Goal: Task Accomplishment & Management: Complete application form

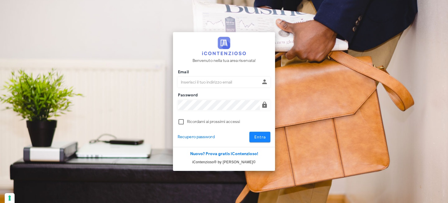
type input "avvocatobrunomaviglia@gmail.com"
click at [264, 139] on span "Entra" at bounding box center [260, 137] width 12 height 5
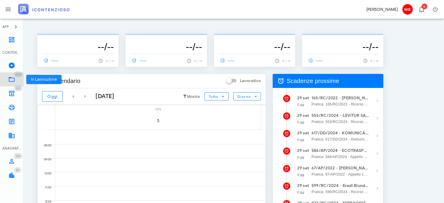
click at [13, 80] on icon at bounding box center [11, 79] width 7 height 7
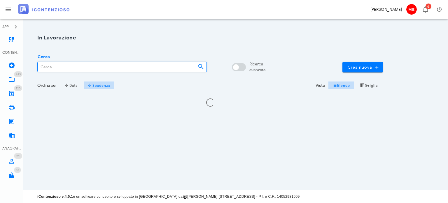
click at [62, 68] on input "Cerca" at bounding box center [116, 67] width 156 height 10
type input "2"
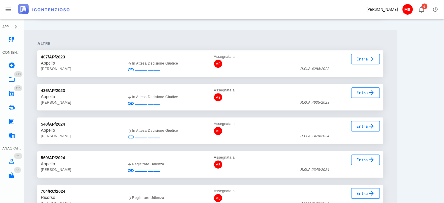
scroll to position [321, 0]
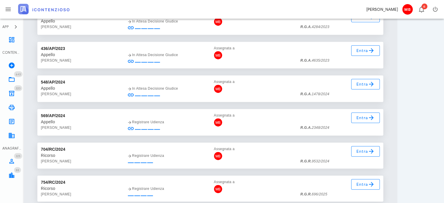
type input "castellino"
click at [352, 119] on link "Entra" at bounding box center [365, 117] width 29 height 11
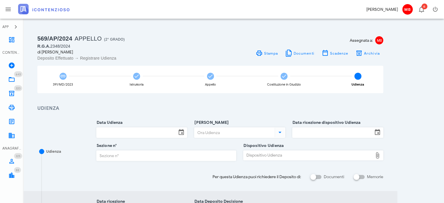
click at [130, 133] on input "Data Udienza" at bounding box center [137, 133] width 80 height 10
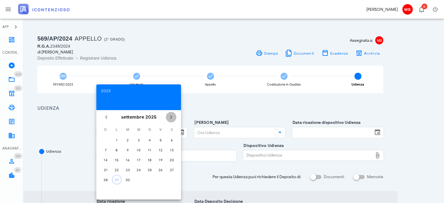
click at [173, 116] on icon "Il prossimo mese" at bounding box center [171, 117] width 7 height 7
click at [163, 177] on div "31" at bounding box center [160, 179] width 9 height 4
type input "31/10/2025"
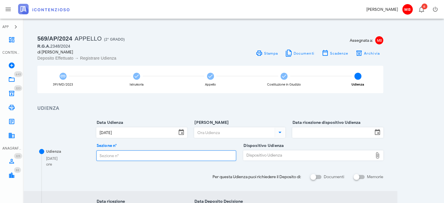
click at [174, 154] on input "Sezione n°" at bounding box center [167, 156] width 140 height 10
type input "6"
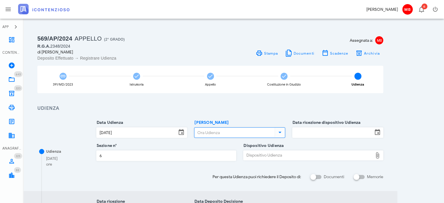
click at [214, 128] on input "Ora Udienza" at bounding box center [233, 133] width 79 height 10
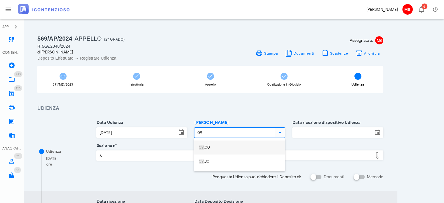
click at [206, 145] on div "09 :00" at bounding box center [240, 147] width 82 height 5
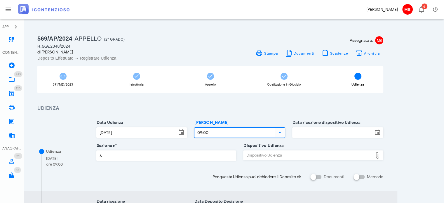
type input "09:00"
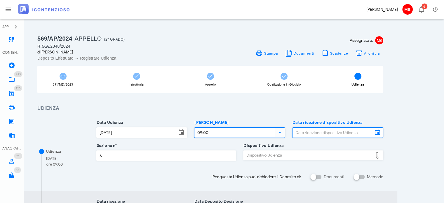
click at [312, 133] on input "Data ricezione dispositivo Udienza" at bounding box center [332, 133] width 80 height 10
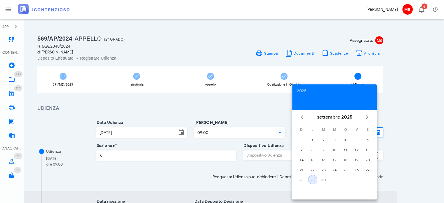
click at [313, 179] on div "29" at bounding box center [312, 179] width 9 height 4
type input "[DATE]"
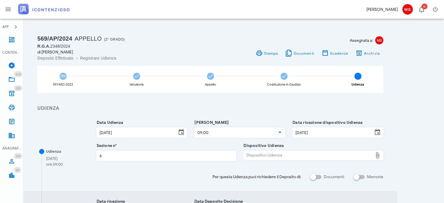
click at [292, 155] on div "Dispositivo Udienza" at bounding box center [307, 155] width 129 height 9
type input "C:\fakepath\AvvTratt___2348_2024.pdf"
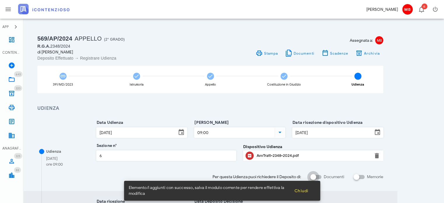
click at [312, 177] on div at bounding box center [313, 177] width 10 height 10
checkbox input "true"
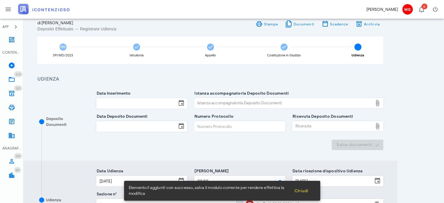
scroll to position [88, 0]
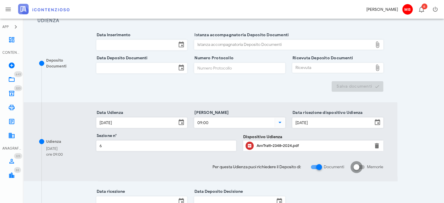
click at [360, 166] on div at bounding box center [356, 167] width 10 height 10
checkbox input "true"
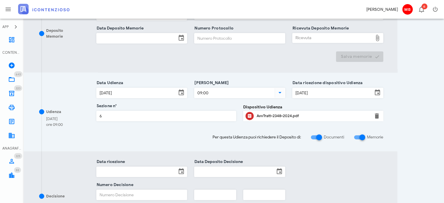
scroll to position [292, 0]
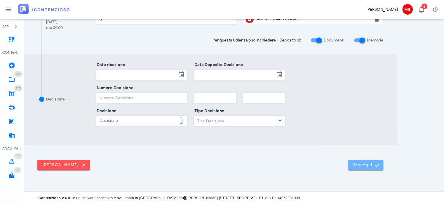
click at [377, 162] on icon "submit" at bounding box center [377, 164] width 5 height 5
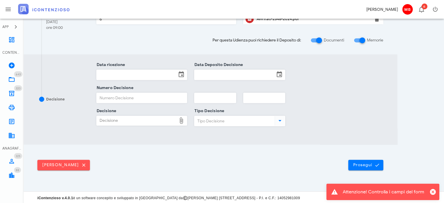
scroll to position [0, 0]
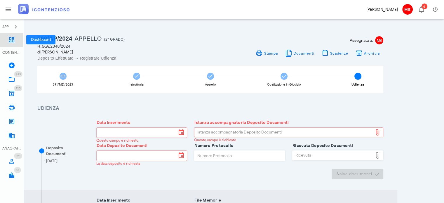
click at [12, 41] on icon at bounding box center [11, 39] width 7 height 7
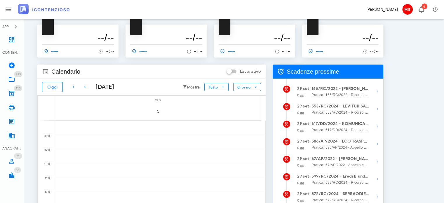
scroll to position [6, 0]
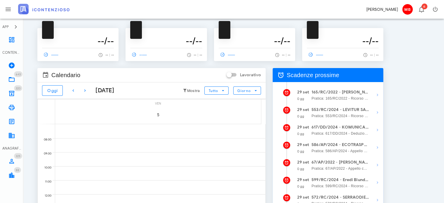
click at [355, 111] on strong "553/RC/2024 - LEVITUR SAS - Depositare Documenti per Udienza" at bounding box center [340, 110] width 58 height 6
click at [376, 111] on icon "button" at bounding box center [377, 112] width 7 height 7
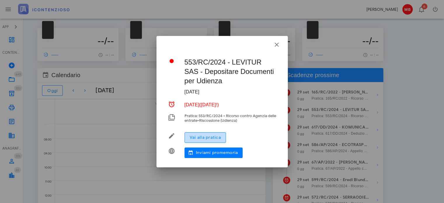
click at [211, 137] on span "Vai alla pratica" at bounding box center [205, 137] width 32 height 5
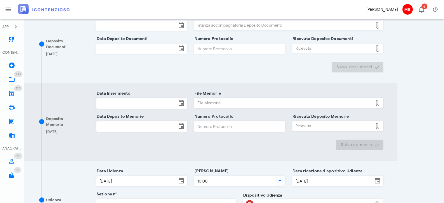
scroll to position [175, 0]
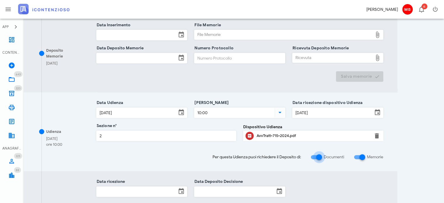
click at [320, 156] on div at bounding box center [319, 157] width 10 height 10
checkbox input "false"
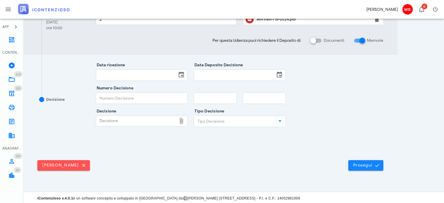
scroll to position [215, 0]
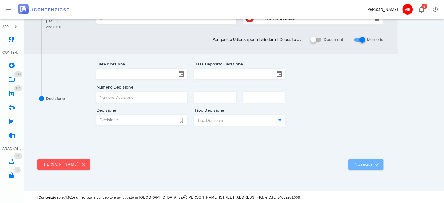
click at [364, 165] on span "Prosegui" at bounding box center [366, 164] width 26 height 5
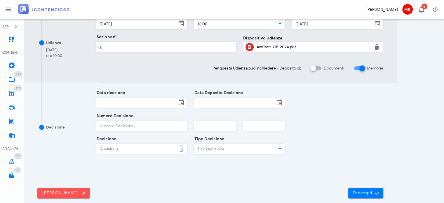
scroll to position [186, 0]
click at [365, 195] on span "Prosegui" at bounding box center [366, 193] width 26 height 5
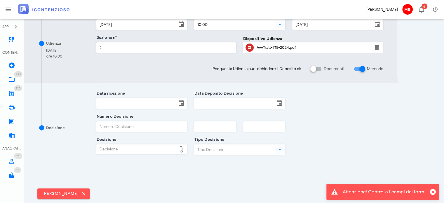
scroll to position [0, 0]
